Goal: Task Accomplishment & Management: Use online tool/utility

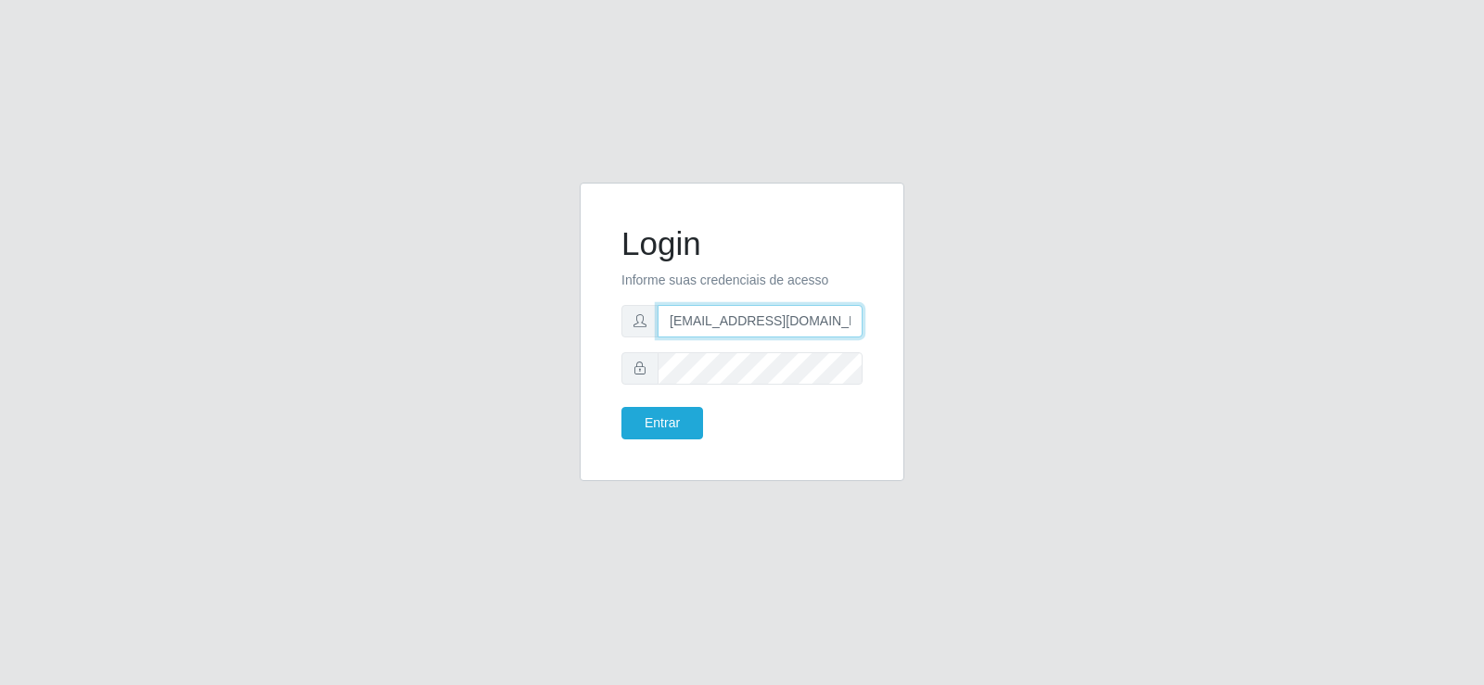
drag, startPoint x: 827, startPoint y: 324, endPoint x: 320, endPoint y: 348, distance: 507.9
click at [320, 348] on div "Login Informe suas credenciais de acesso [EMAIL_ADDRESS][DOMAIN_NAME] Entrar" at bounding box center [741, 343] width 1057 height 321
type input "[DOMAIN_NAME]"
drag, startPoint x: 640, startPoint y: 343, endPoint x: 426, endPoint y: 349, distance: 214.3
click at [426, 349] on div "Login Informe suas credenciais de acesso [DOMAIN_NAME] Entrar" at bounding box center [741, 343] width 1057 height 321
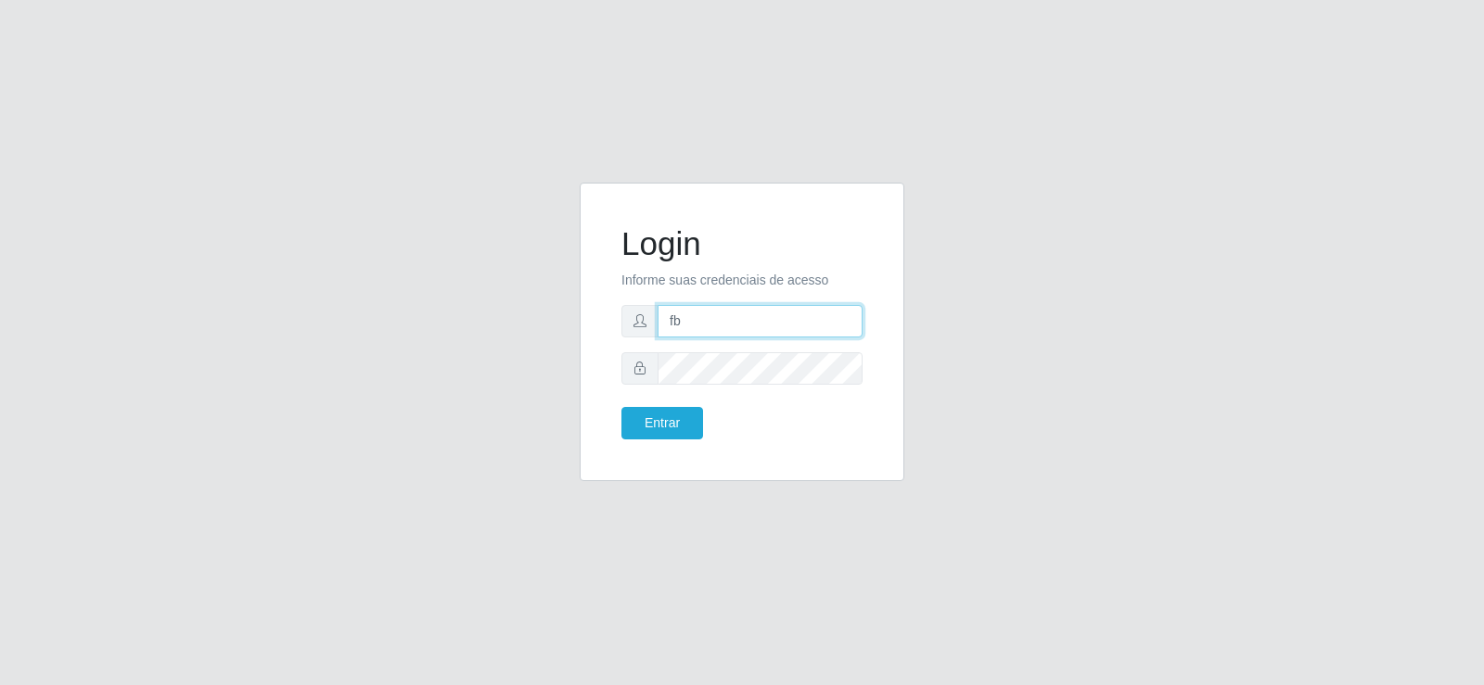
type input "[EMAIL_ADDRESS][DOMAIN_NAME]"
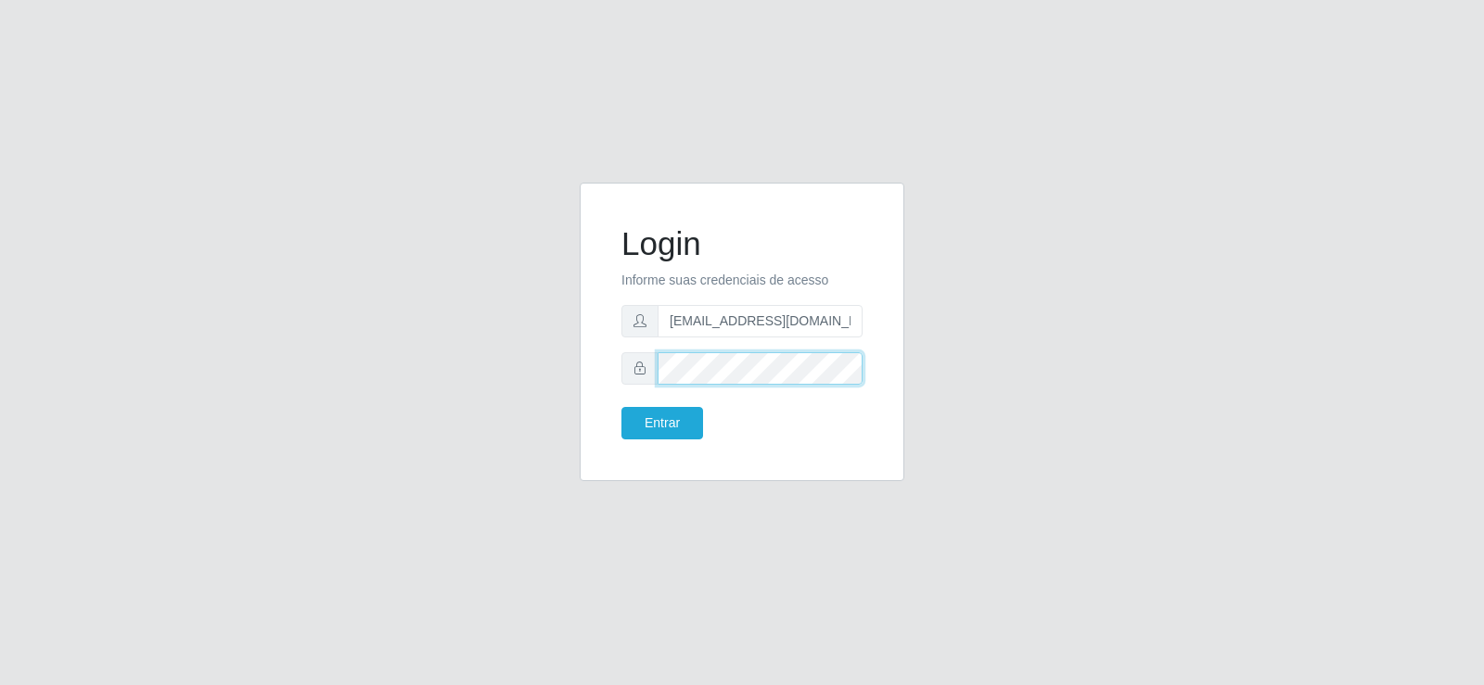
click at [559, 373] on div "Login Informe suas credenciais de acesso [EMAIL_ADDRESS][DOMAIN_NAME] Entrar" at bounding box center [741, 343] width 1057 height 321
click at [632, 429] on button "Entrar" at bounding box center [662, 423] width 82 height 32
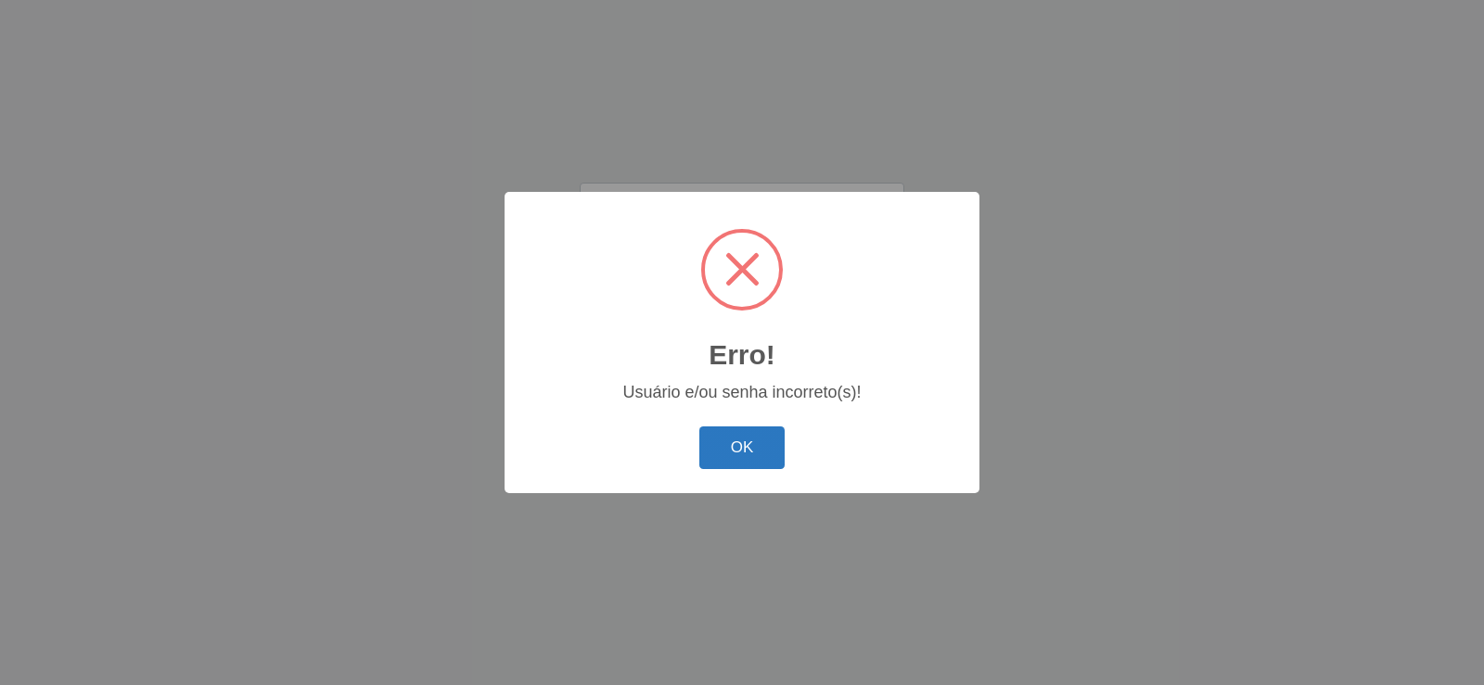
click at [748, 427] on div "OK Cancel" at bounding box center [742, 447] width 438 height 53
click at [738, 444] on button "OK" at bounding box center [742, 449] width 86 height 44
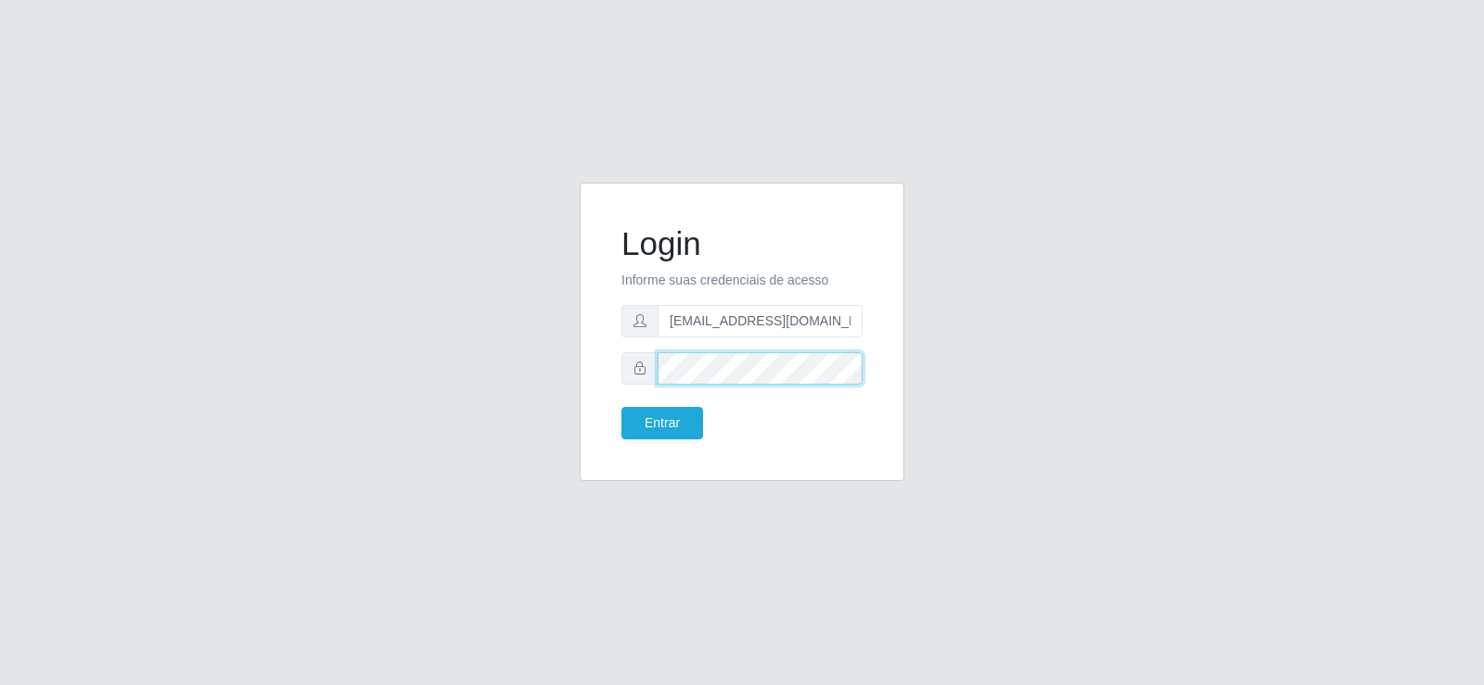
click at [491, 371] on div "Login Informe suas credenciais de acesso [EMAIL_ADDRESS][DOMAIN_NAME] Entrar" at bounding box center [741, 343] width 1057 height 321
click at [672, 427] on button "Entrar" at bounding box center [662, 423] width 82 height 32
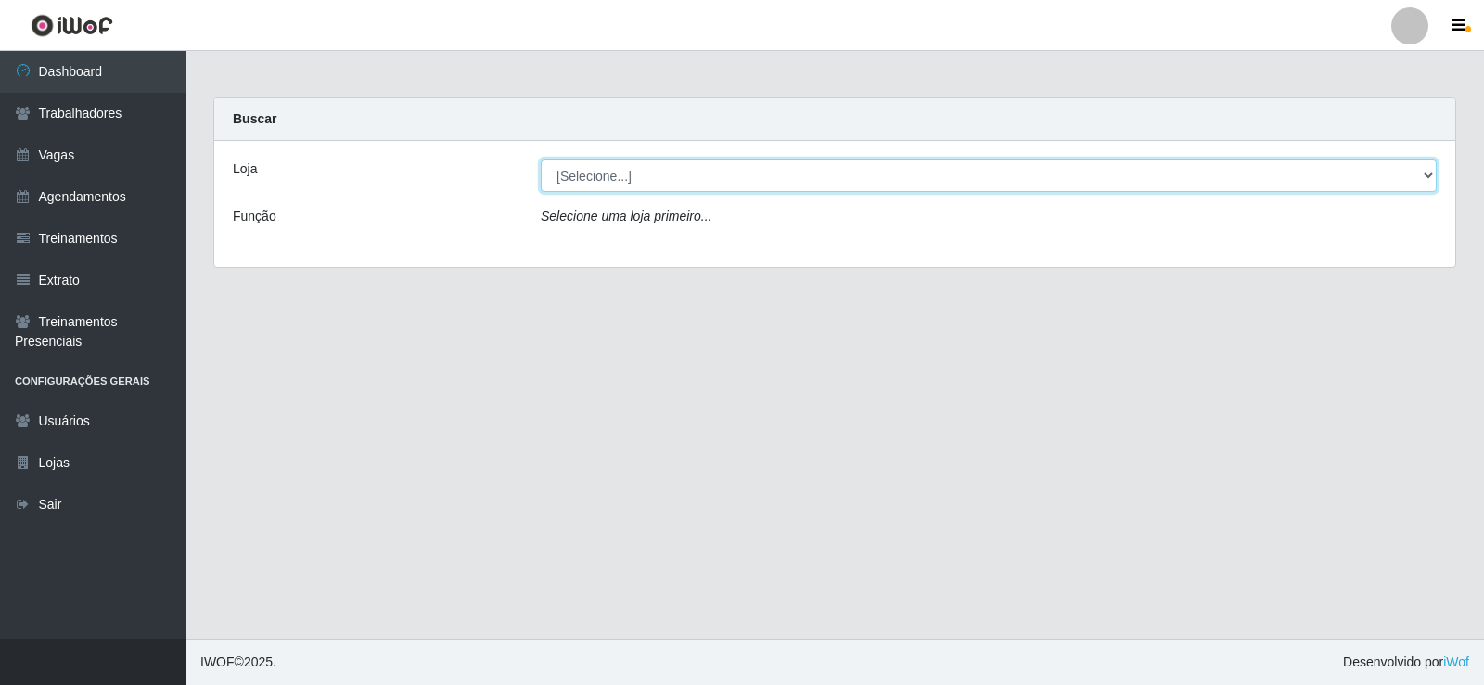
click at [667, 178] on select "[Selecione...] Supermercado Tadeu - [GEOGRAPHIC_DATA]" at bounding box center [989, 176] width 896 height 32
select select "195"
click at [541, 160] on select "[Selecione...] Supermercado Tadeu - [GEOGRAPHIC_DATA]" at bounding box center [989, 176] width 896 height 32
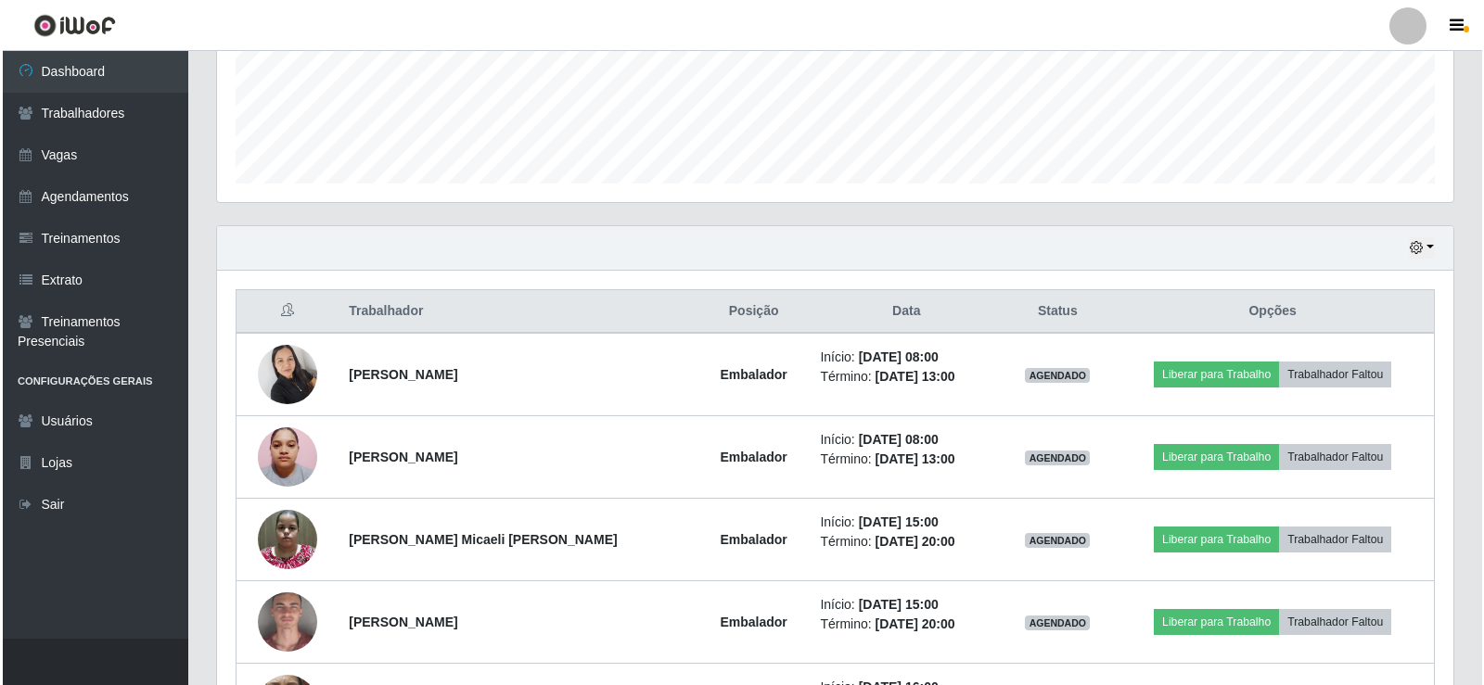
scroll to position [629, 0]
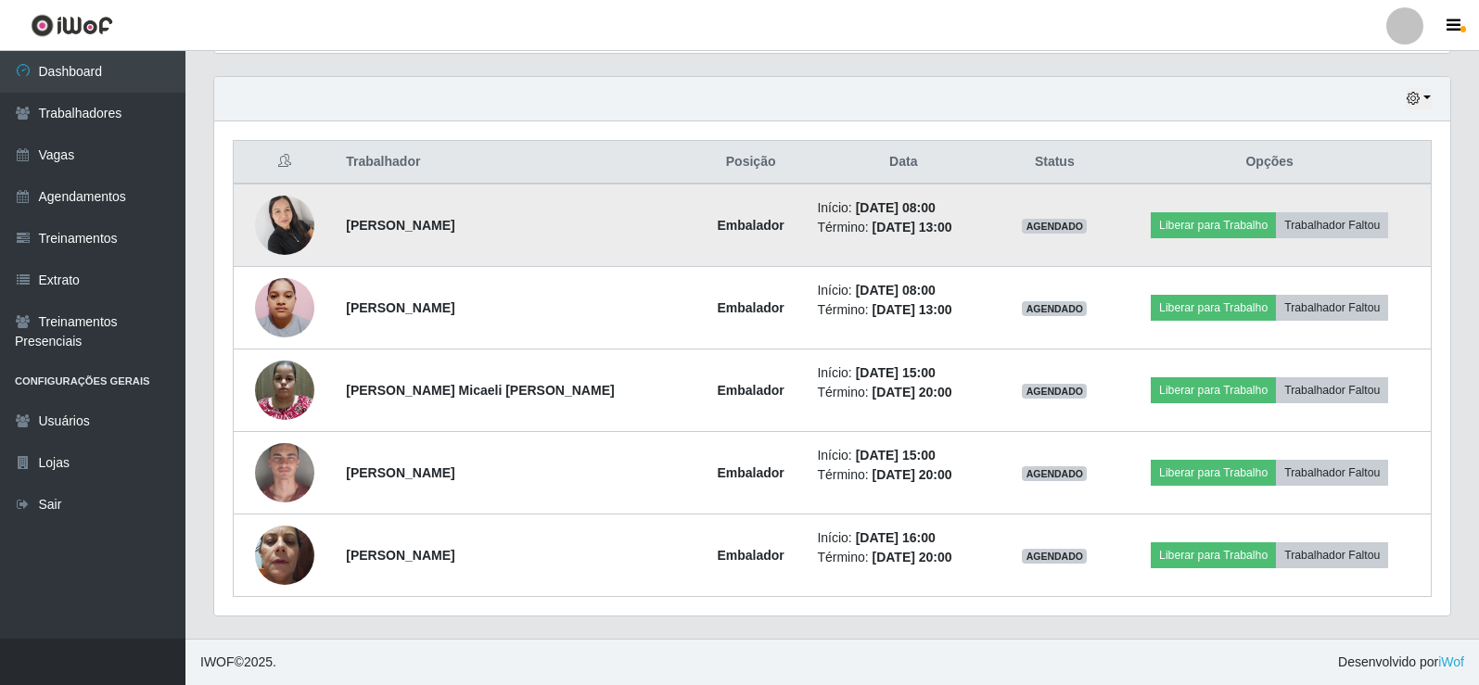
click at [300, 236] on img at bounding box center [284, 224] width 59 height 79
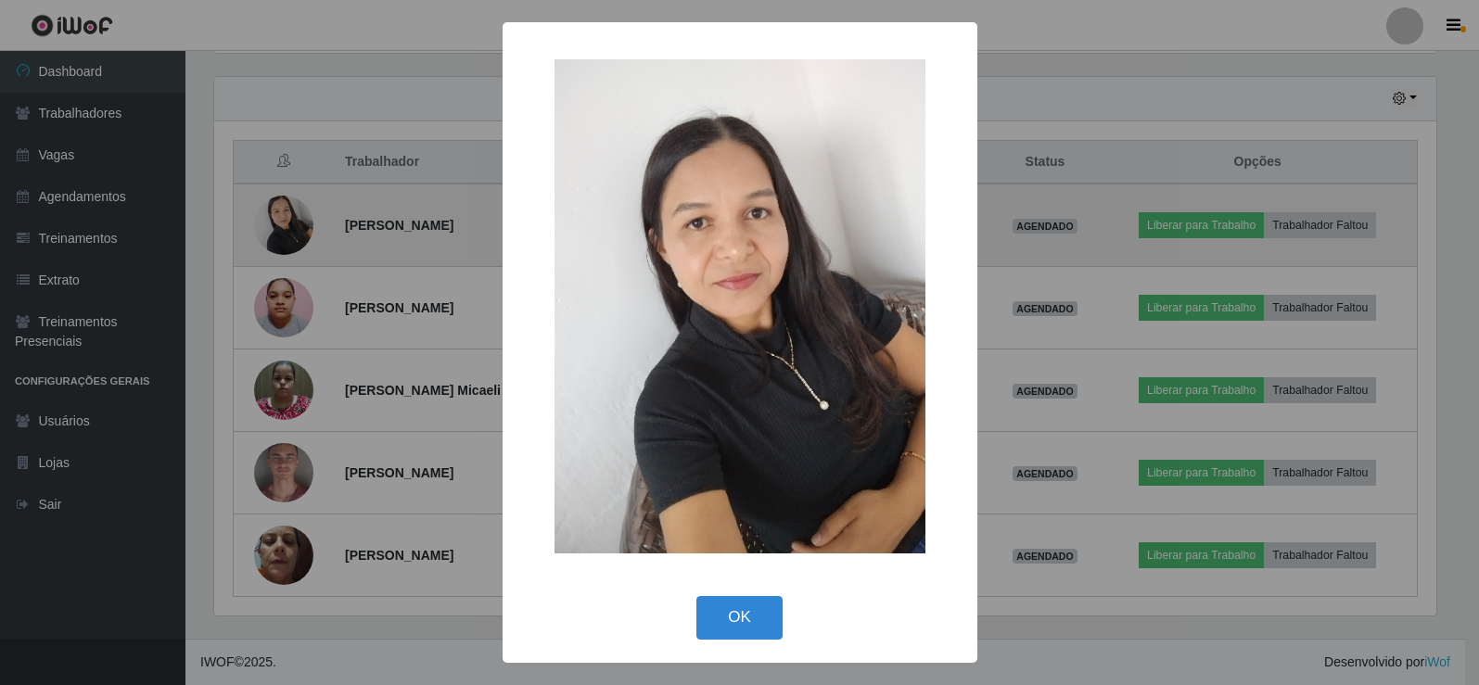
scroll to position [385, 1227]
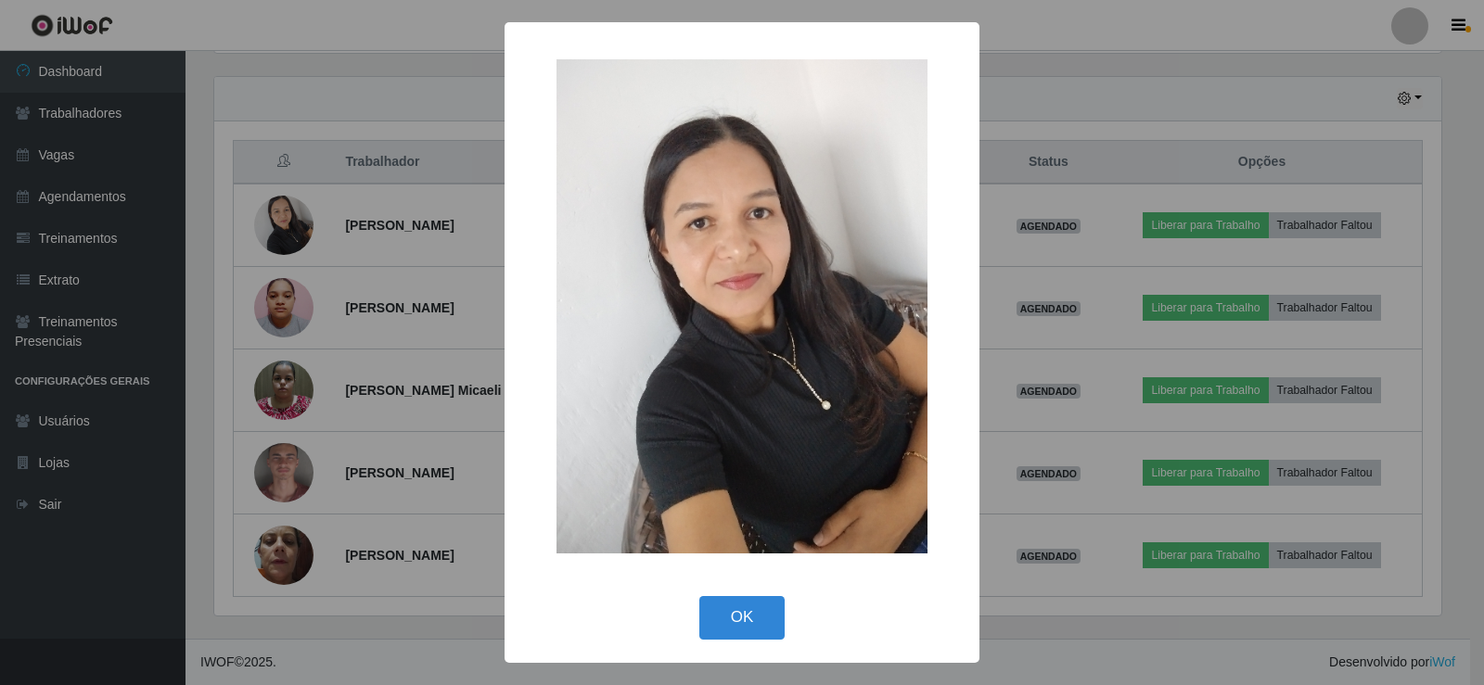
click at [737, 613] on button "OK" at bounding box center [742, 618] width 86 height 44
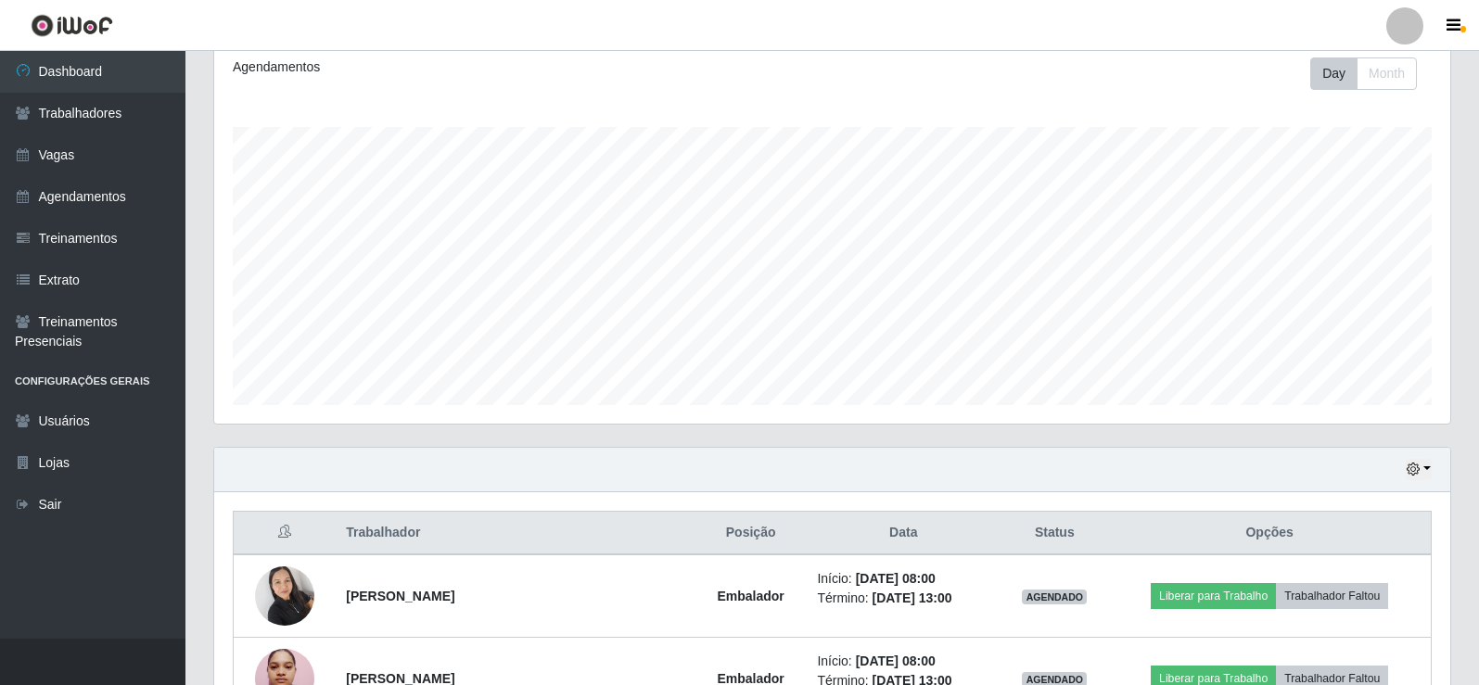
scroll to position [629, 0]
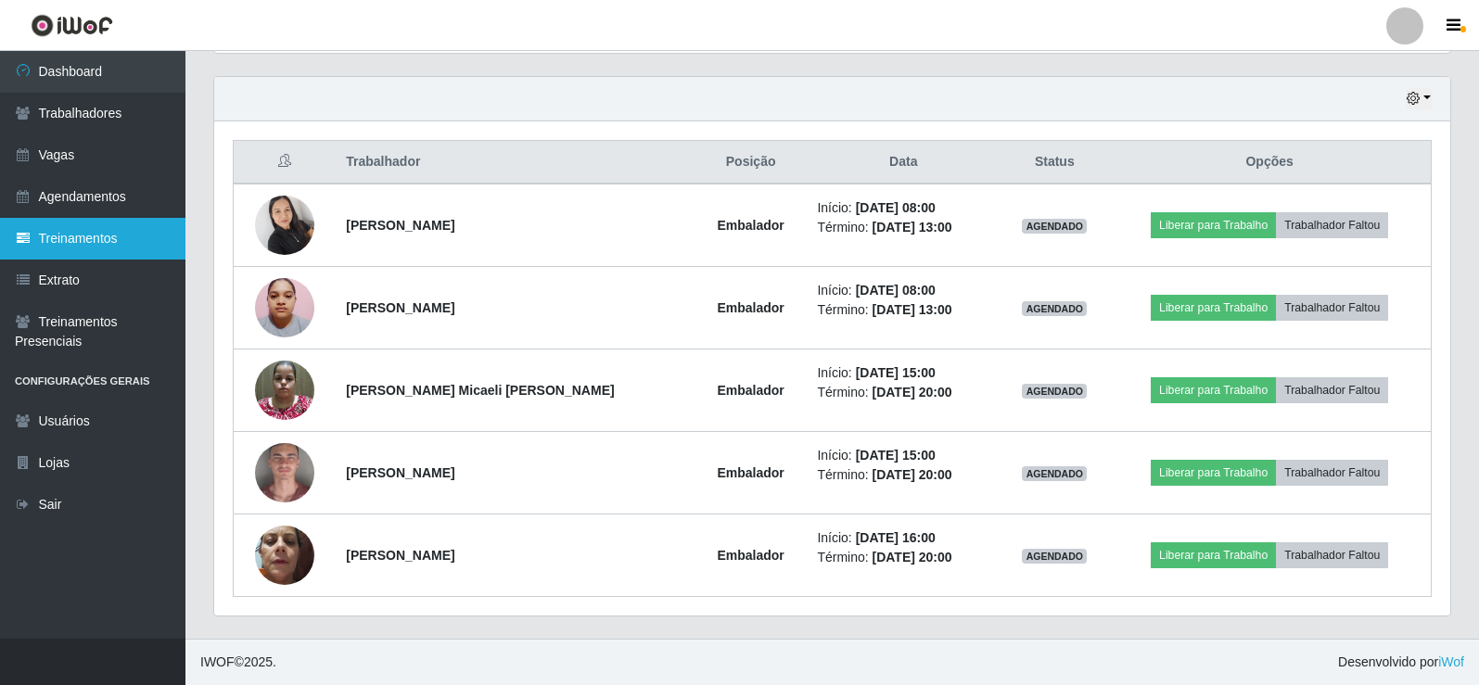
click at [66, 255] on link "Treinamentos" at bounding box center [92, 239] width 185 height 42
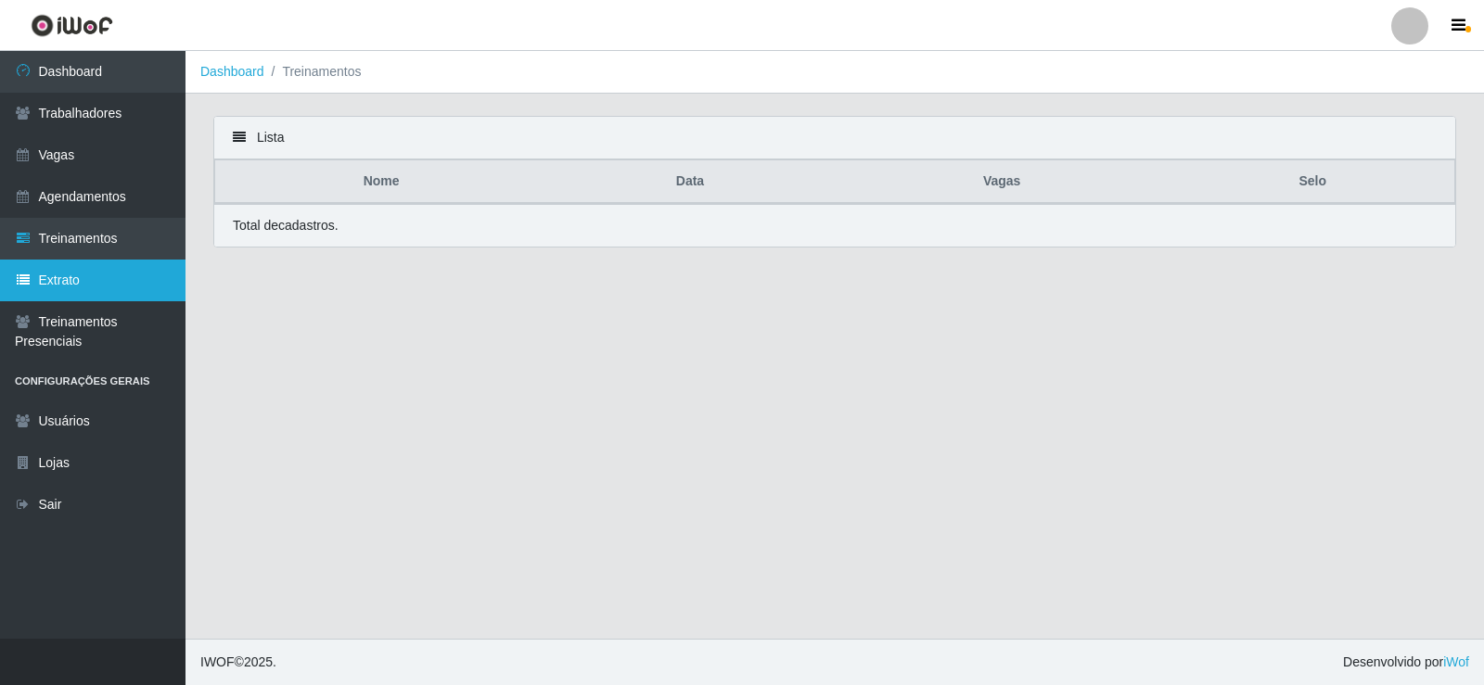
click at [75, 271] on link "Extrato" at bounding box center [92, 281] width 185 height 42
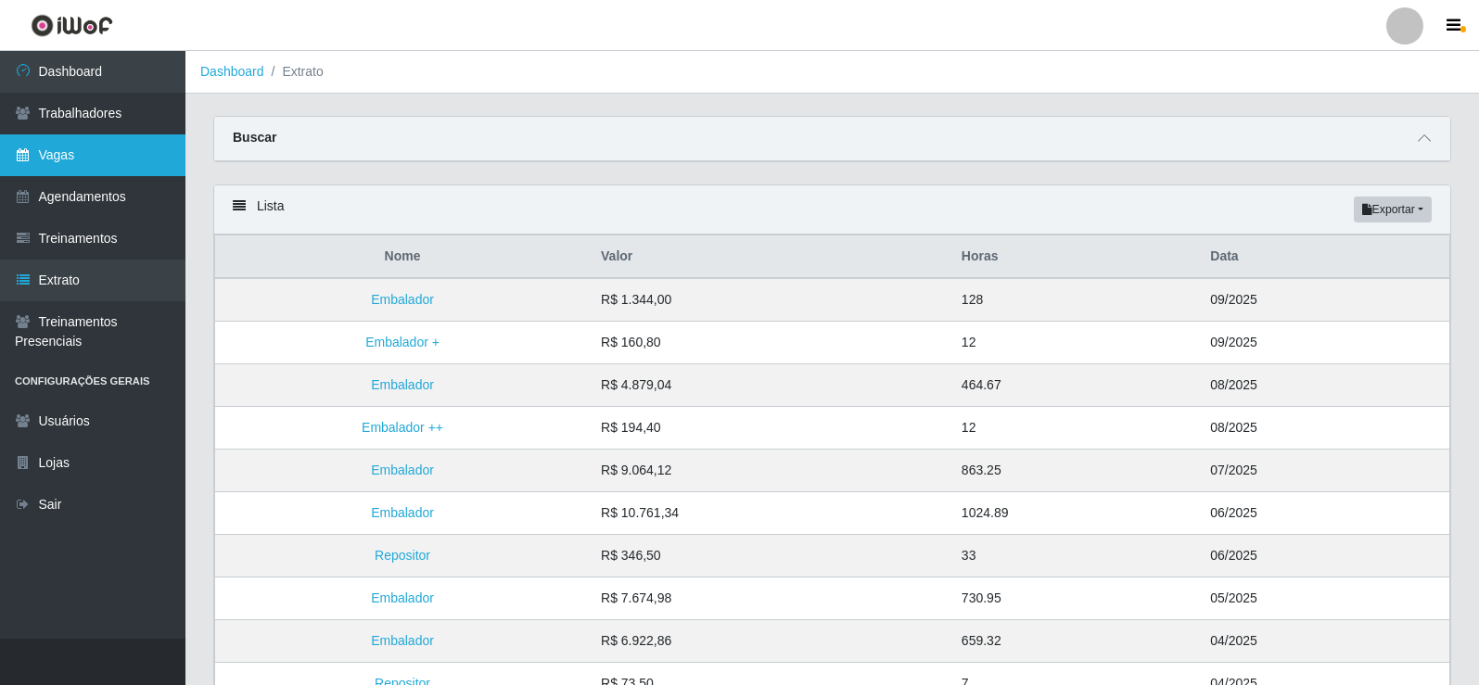
click at [129, 156] on link "Vagas" at bounding box center [92, 155] width 185 height 42
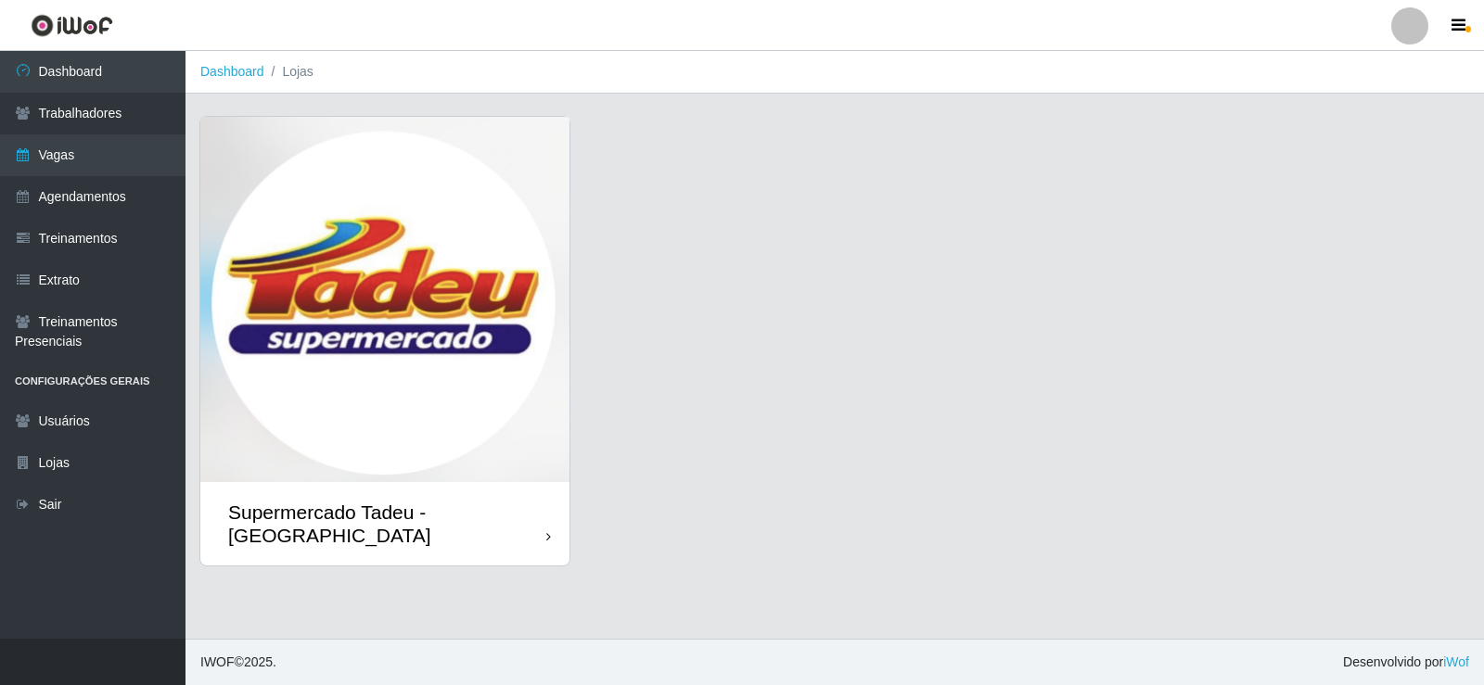
click at [388, 262] on img at bounding box center [384, 299] width 369 height 365
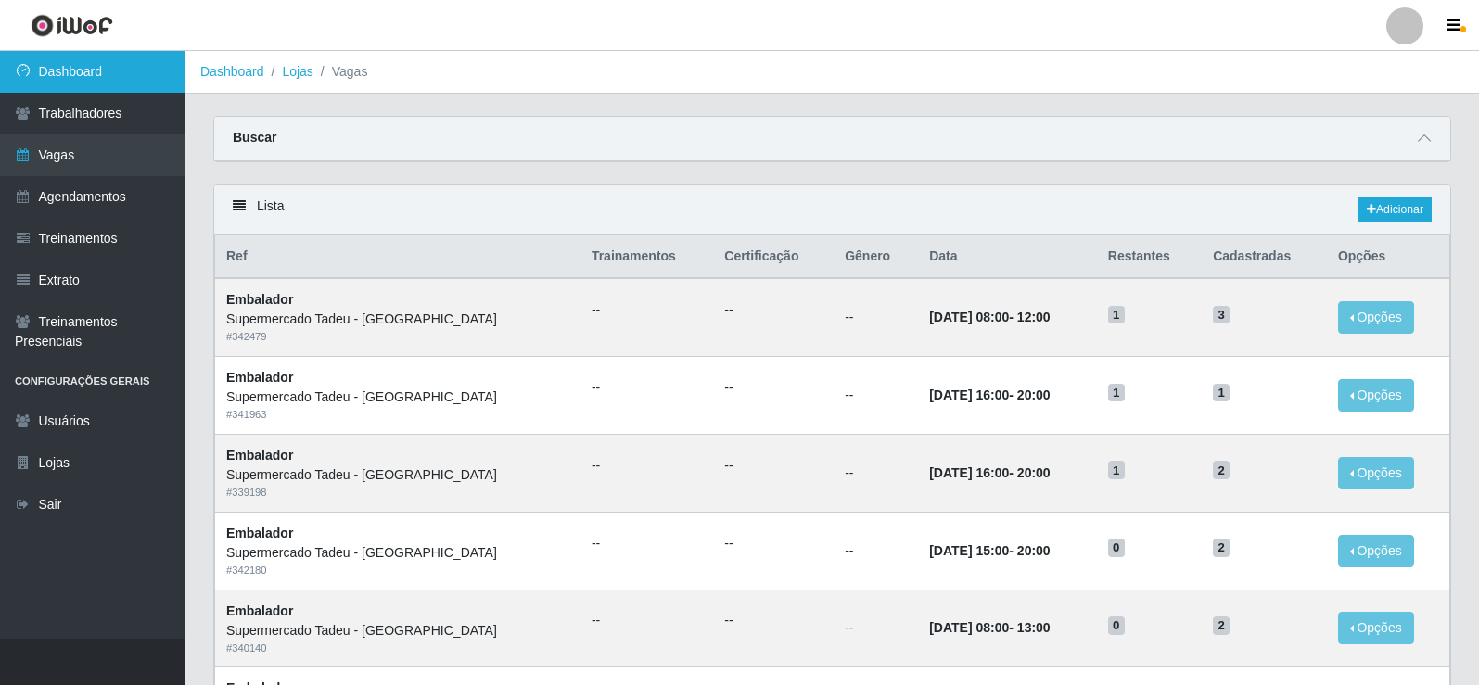
click at [74, 79] on link "Dashboard" at bounding box center [92, 72] width 185 height 42
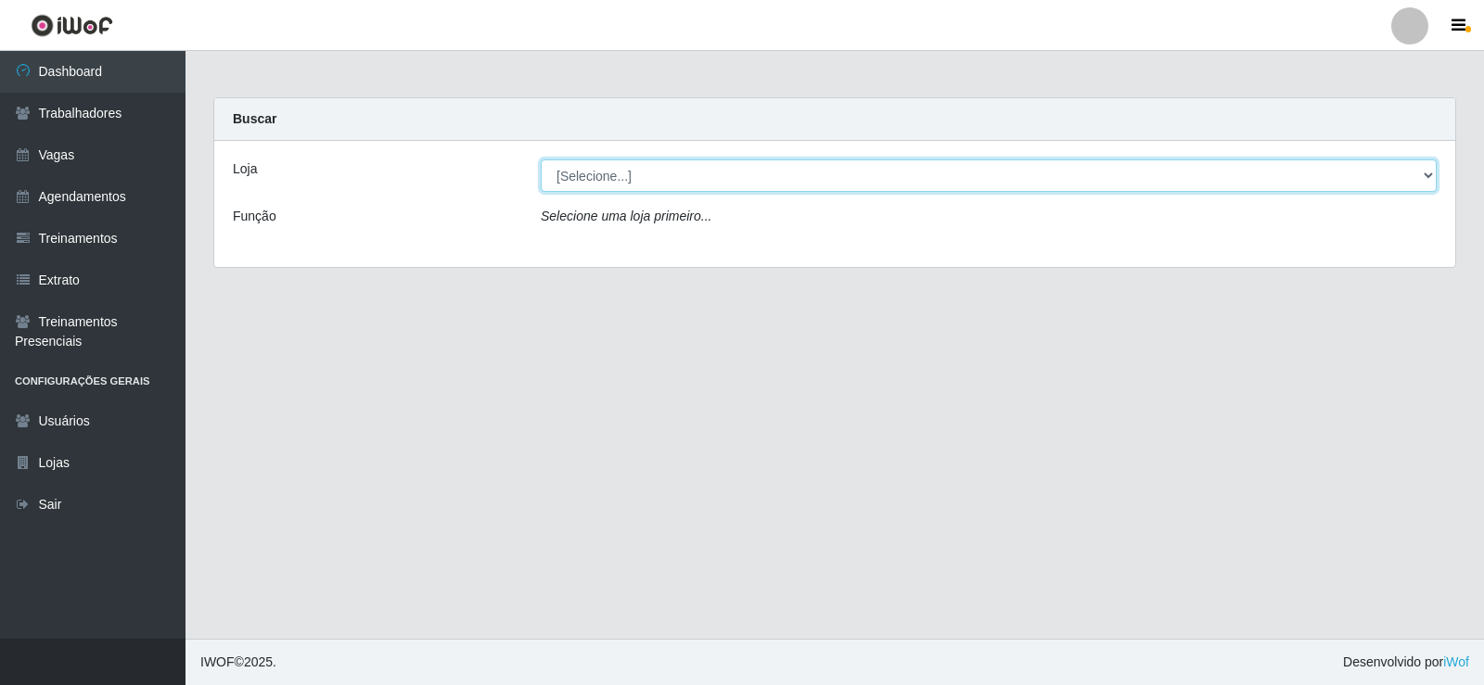
click at [605, 173] on select "[Selecione...] Supermercado Tadeu - [GEOGRAPHIC_DATA]" at bounding box center [989, 176] width 896 height 32
select select "195"
click at [541, 160] on select "[Selecione...] Supermercado Tadeu - [GEOGRAPHIC_DATA]" at bounding box center [989, 176] width 896 height 32
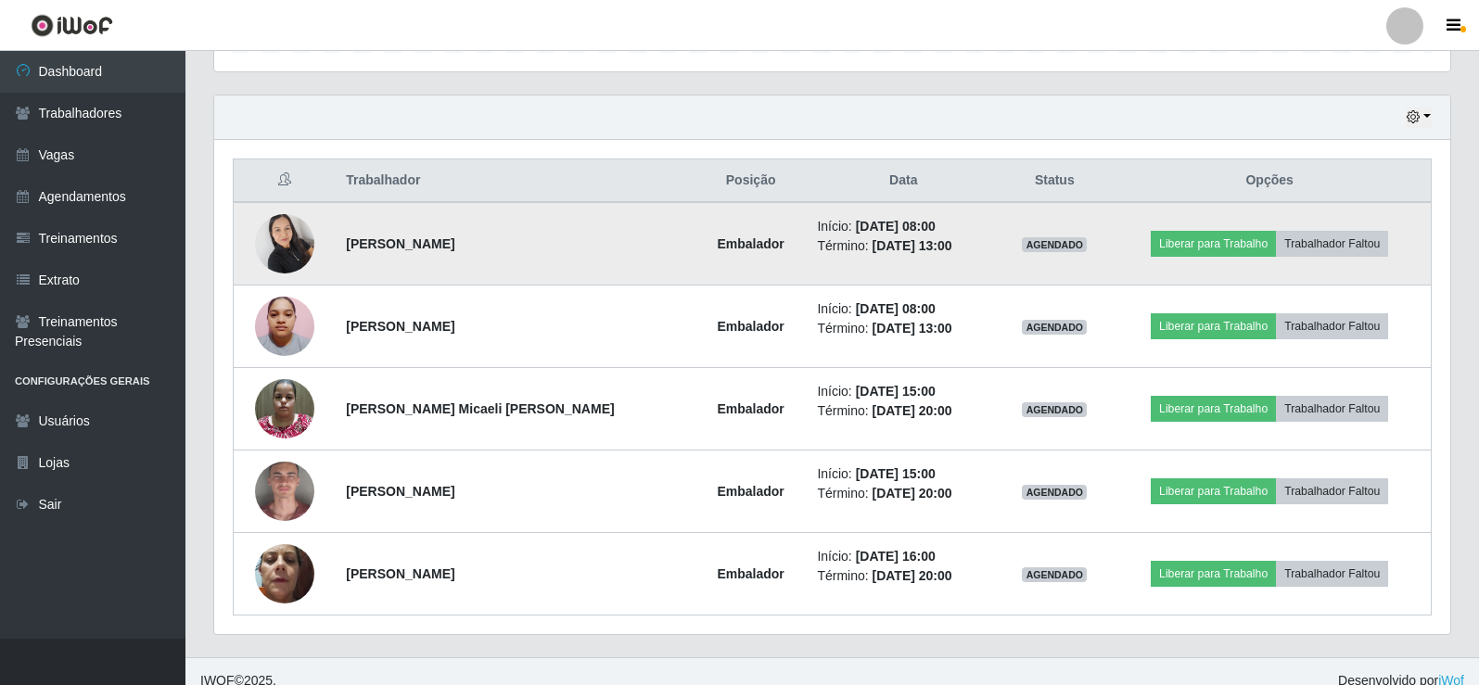
scroll to position [629, 0]
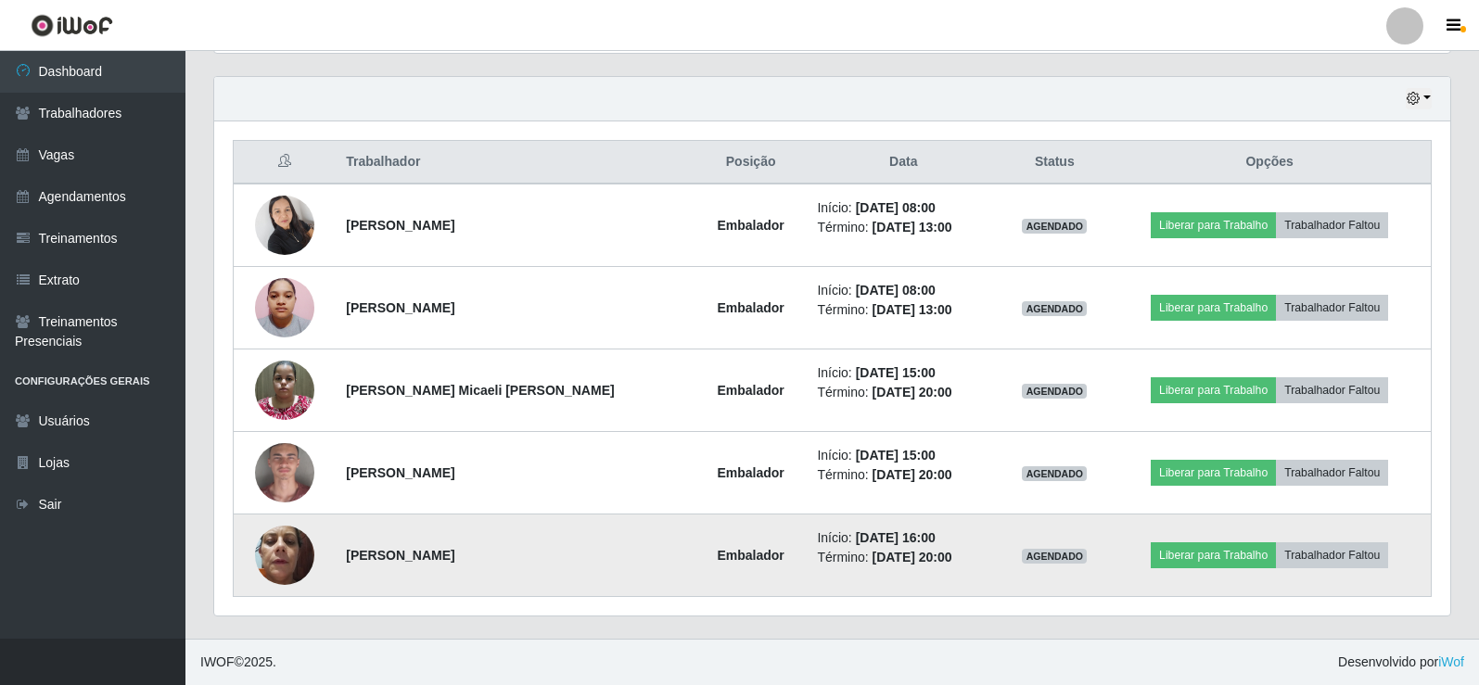
click at [269, 561] on img at bounding box center [284, 555] width 59 height 79
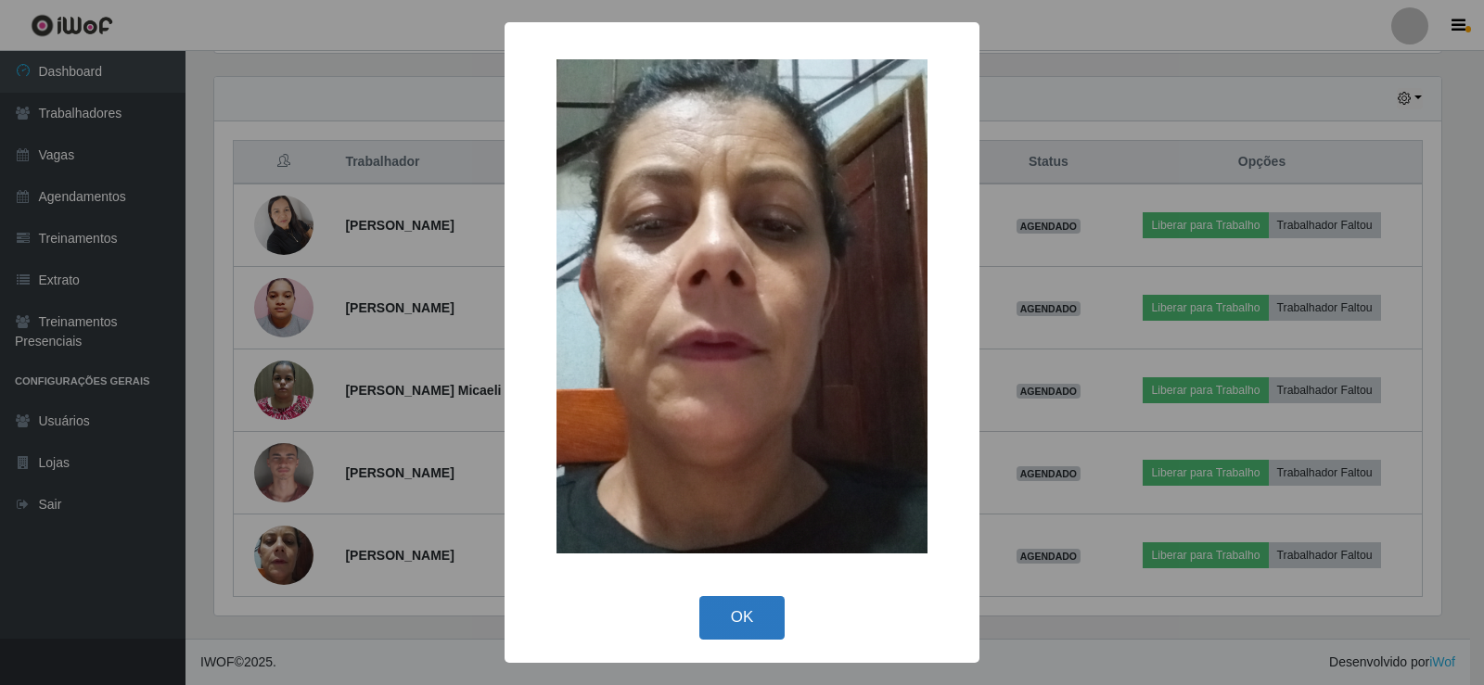
click at [712, 603] on button "OK" at bounding box center [742, 618] width 86 height 44
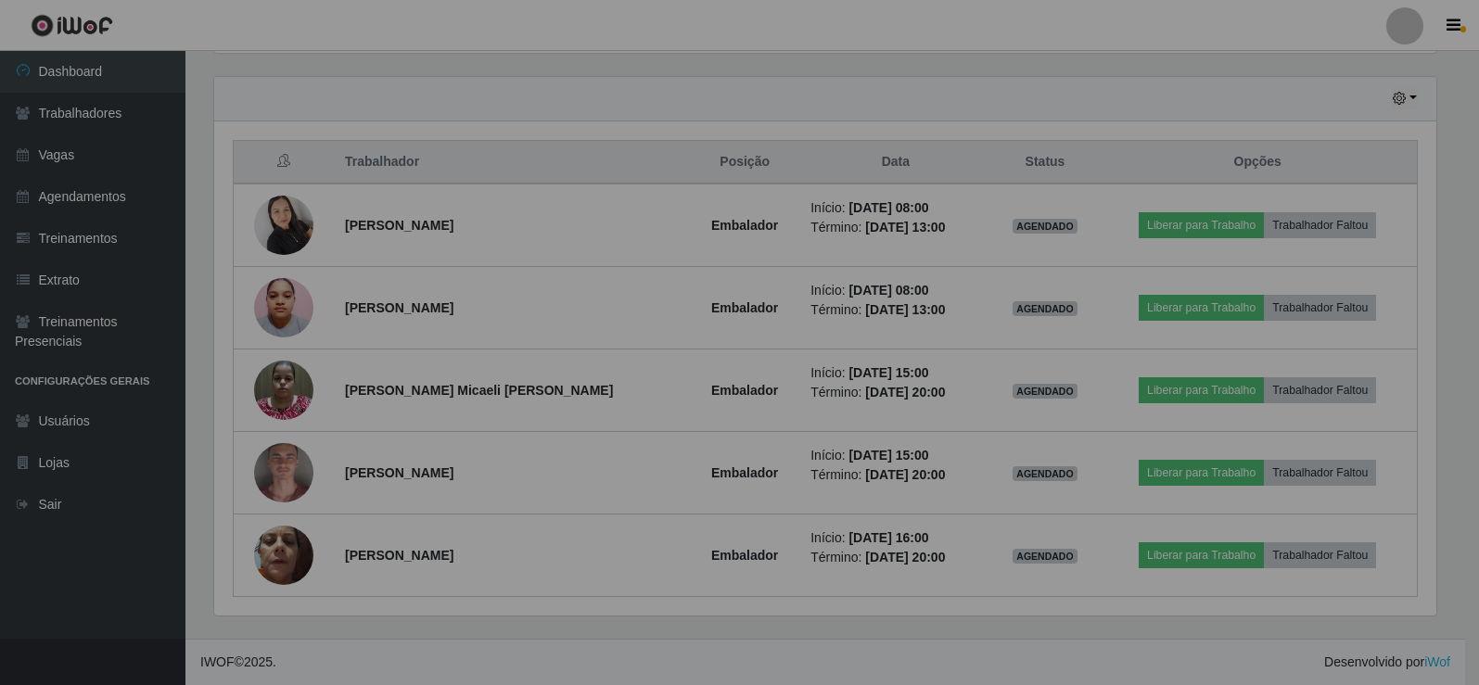
scroll to position [385, 1236]
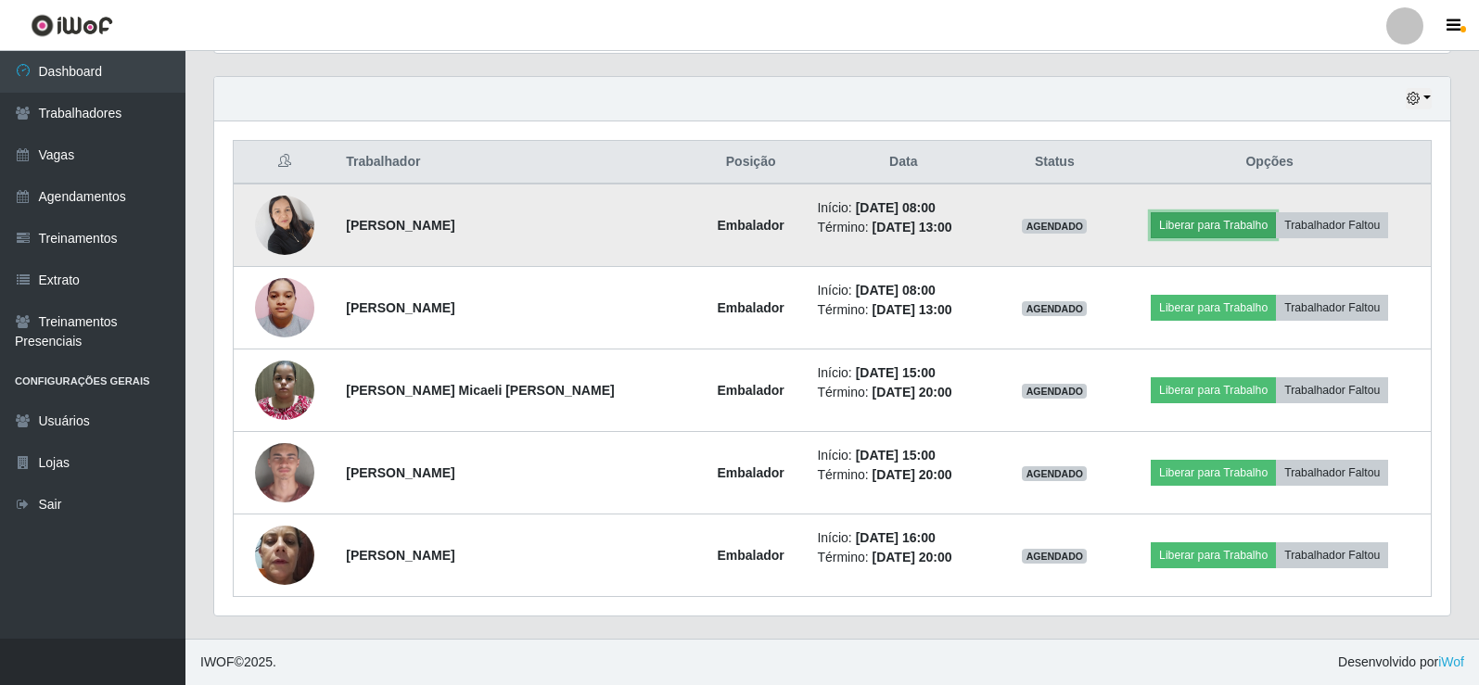
click at [1231, 228] on button "Liberar para Trabalho" at bounding box center [1213, 225] width 125 height 26
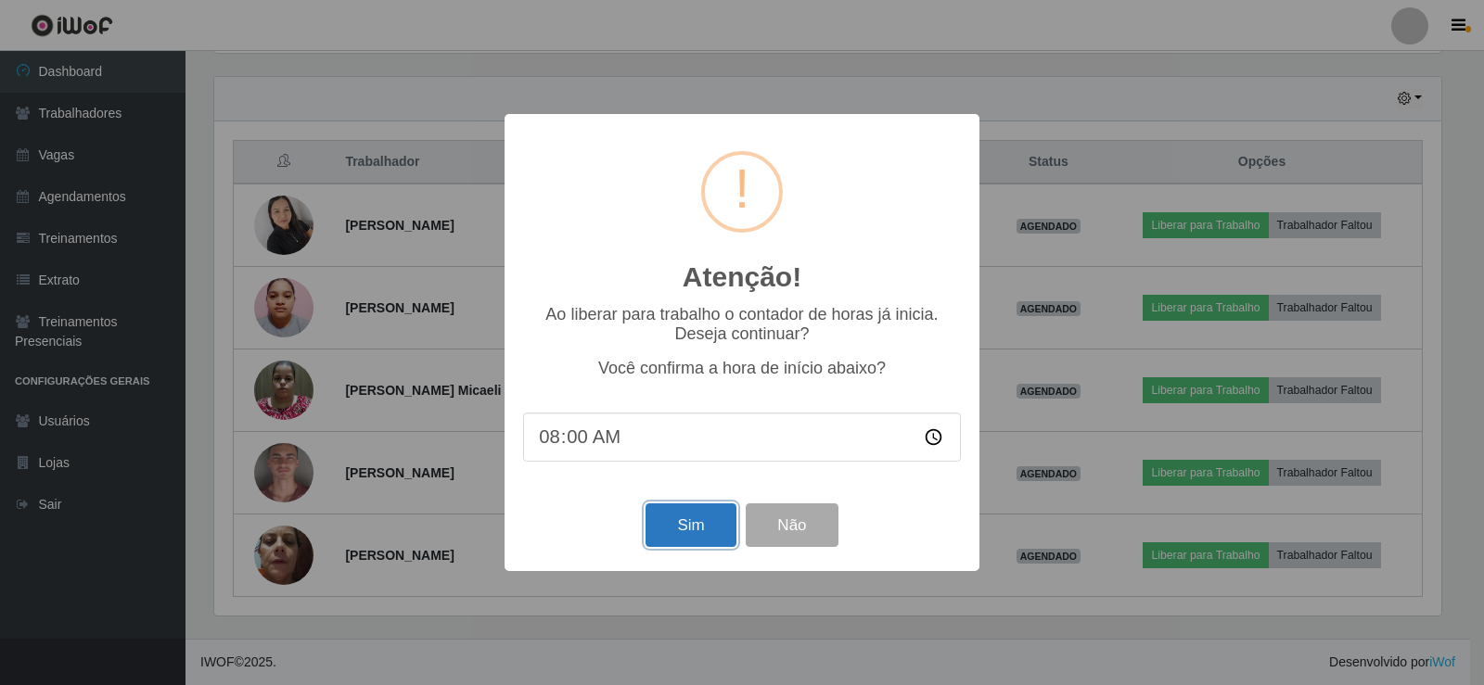
click at [673, 539] on button "Sim" at bounding box center [690, 526] width 90 height 44
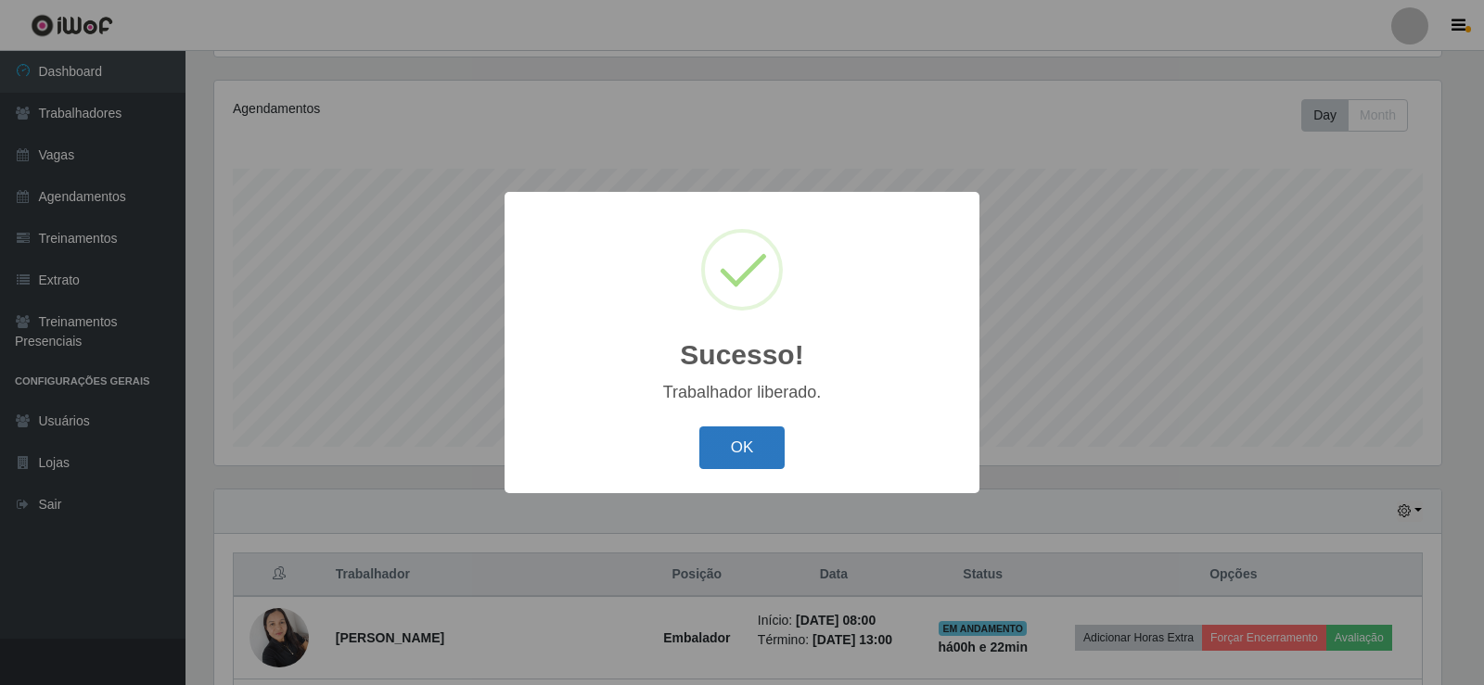
click at [743, 456] on button "OK" at bounding box center [742, 449] width 86 height 44
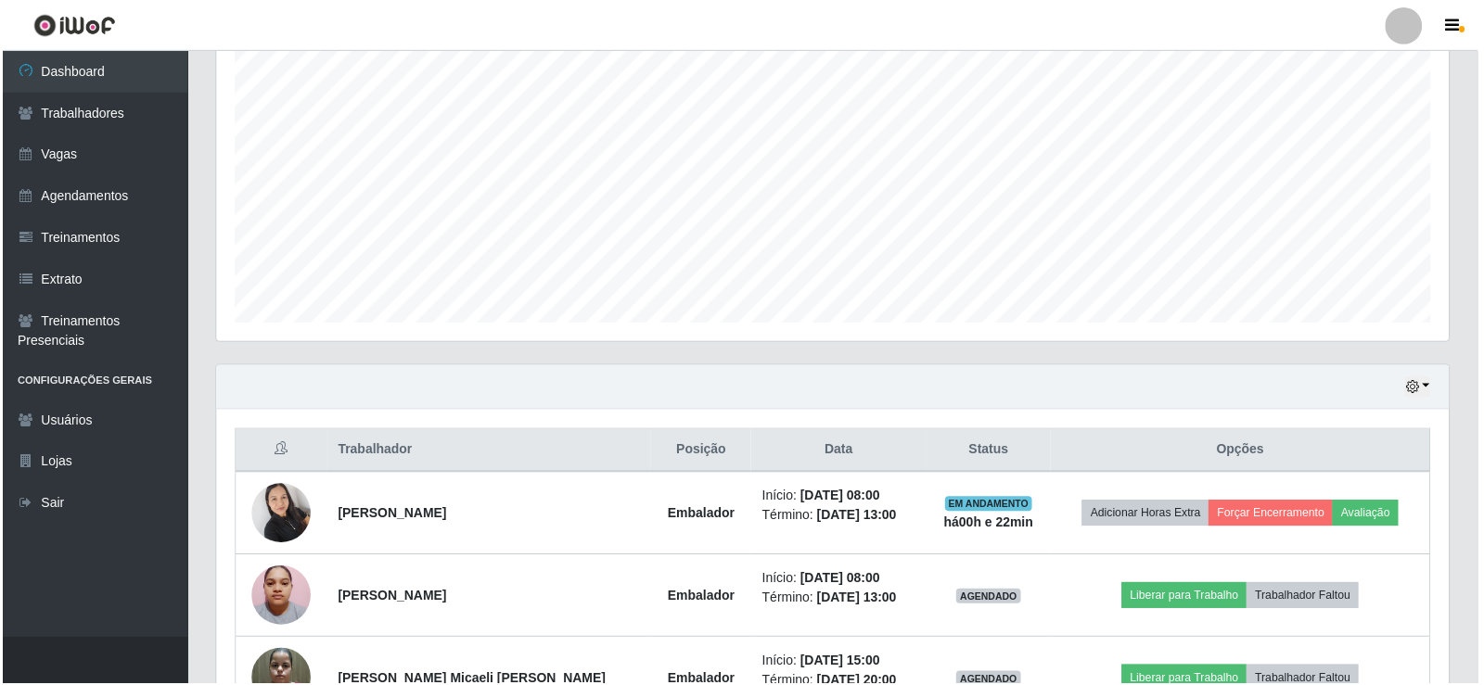
scroll to position [385, 1236]
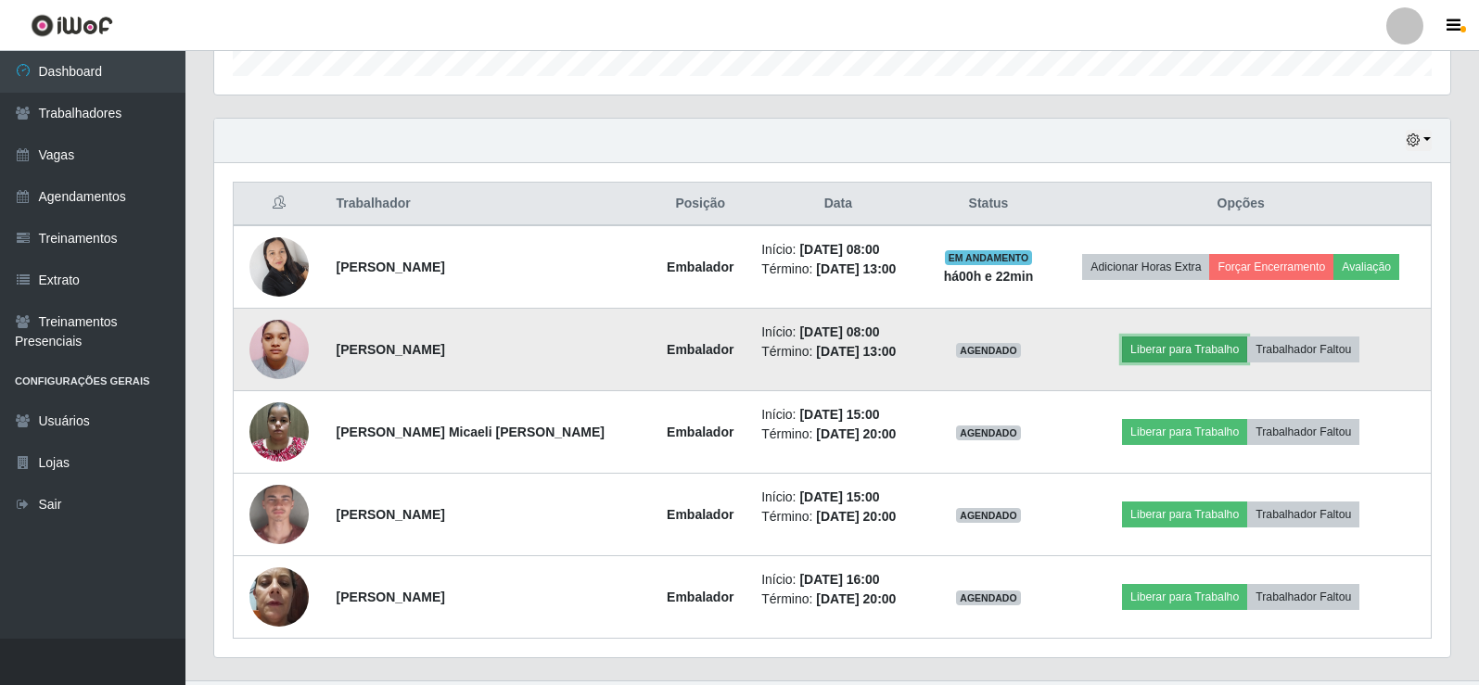
click at [1174, 348] on button "Liberar para Trabalho" at bounding box center [1184, 350] width 125 height 26
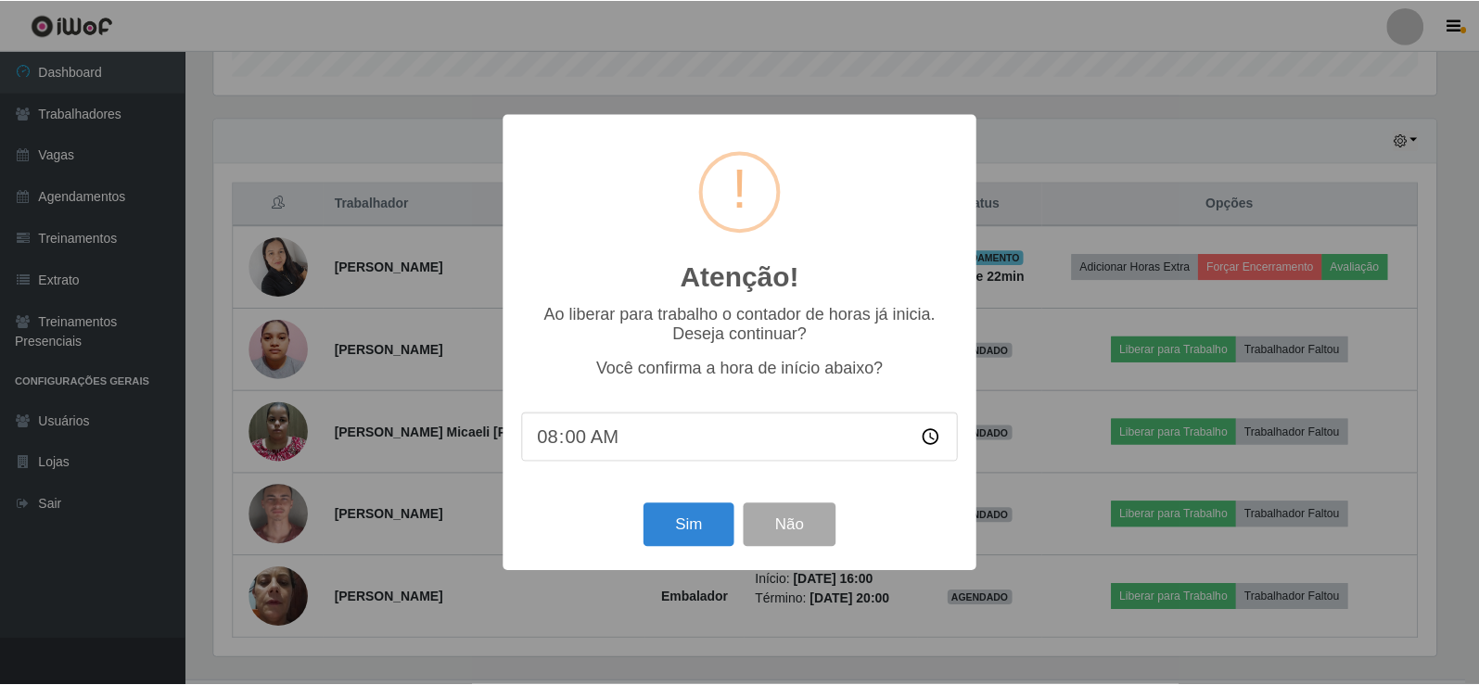
scroll to position [385, 1227]
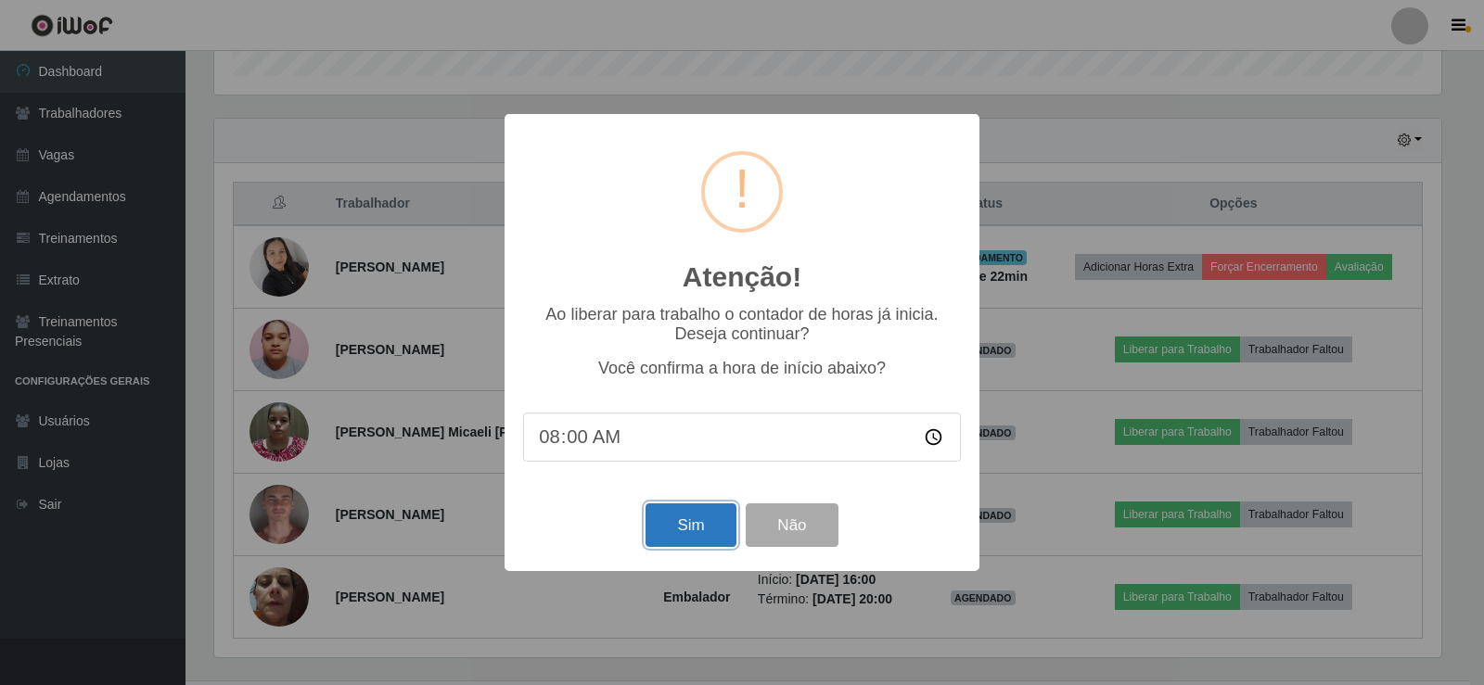
click at [681, 540] on button "Sim" at bounding box center [690, 526] width 90 height 44
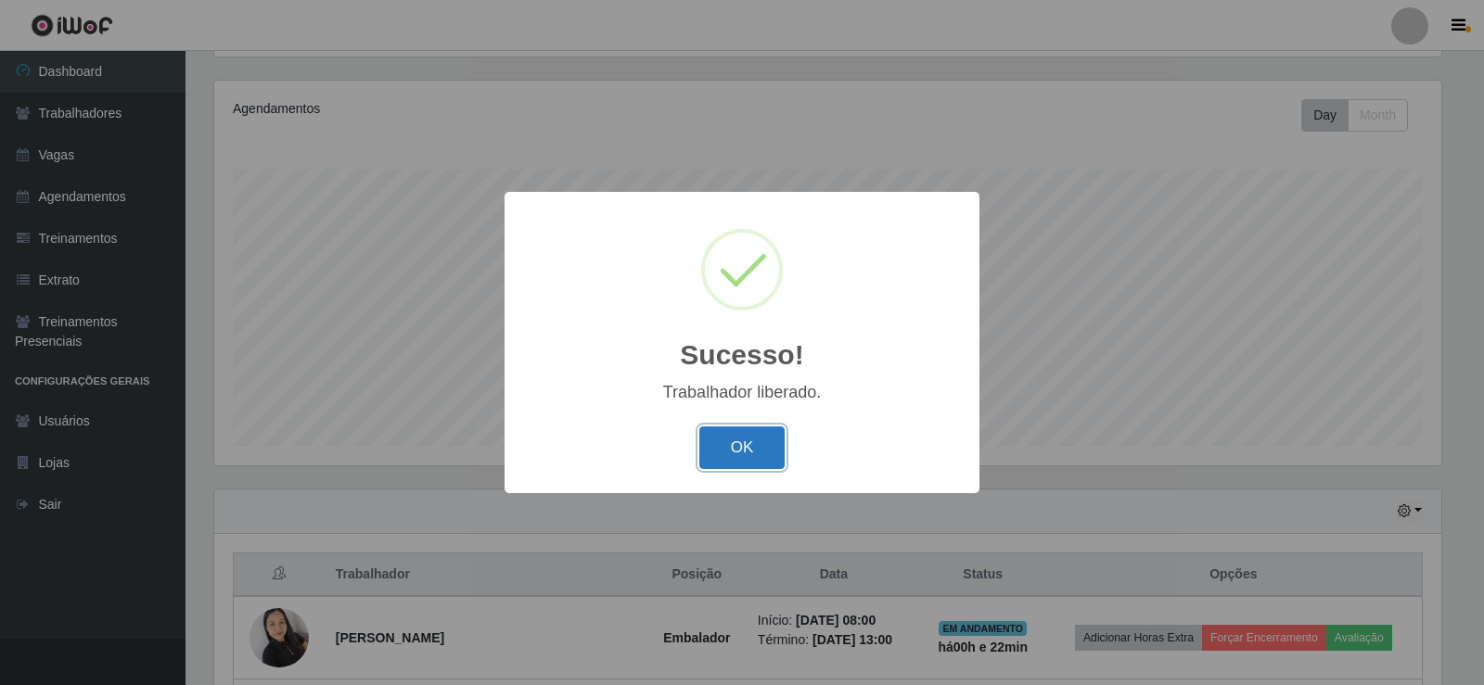
drag, startPoint x: 708, startPoint y: 431, endPoint x: 741, endPoint y: 443, distance: 35.5
click at [713, 435] on button "OK" at bounding box center [742, 449] width 86 height 44
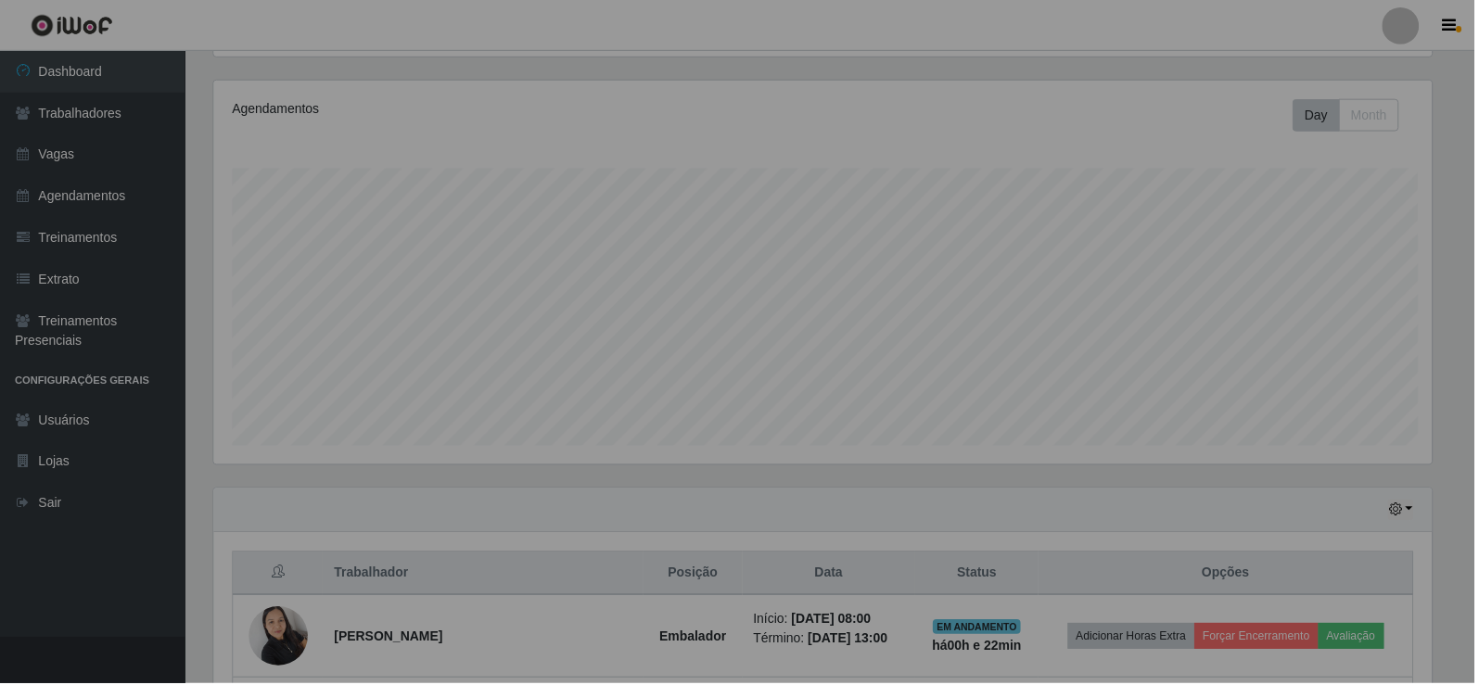
scroll to position [385, 1236]
